Goal: Check status: Check status

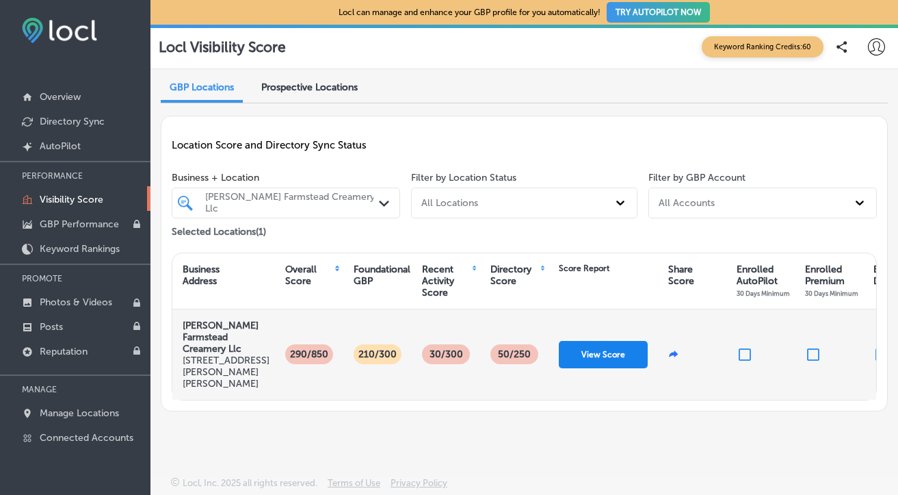
click at [601, 354] on button "View Score" at bounding box center [603, 354] width 89 height 27
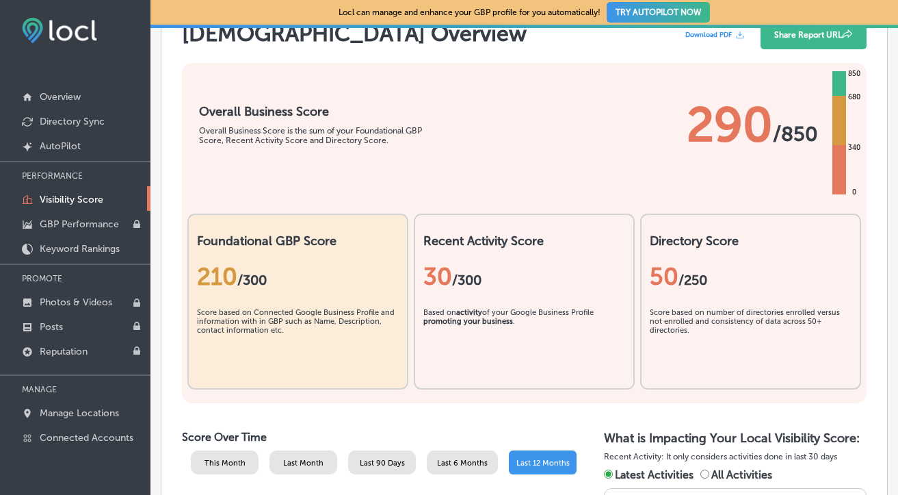
scroll to position [298, 0]
